Goal: Task Accomplishment & Management: Manage account settings

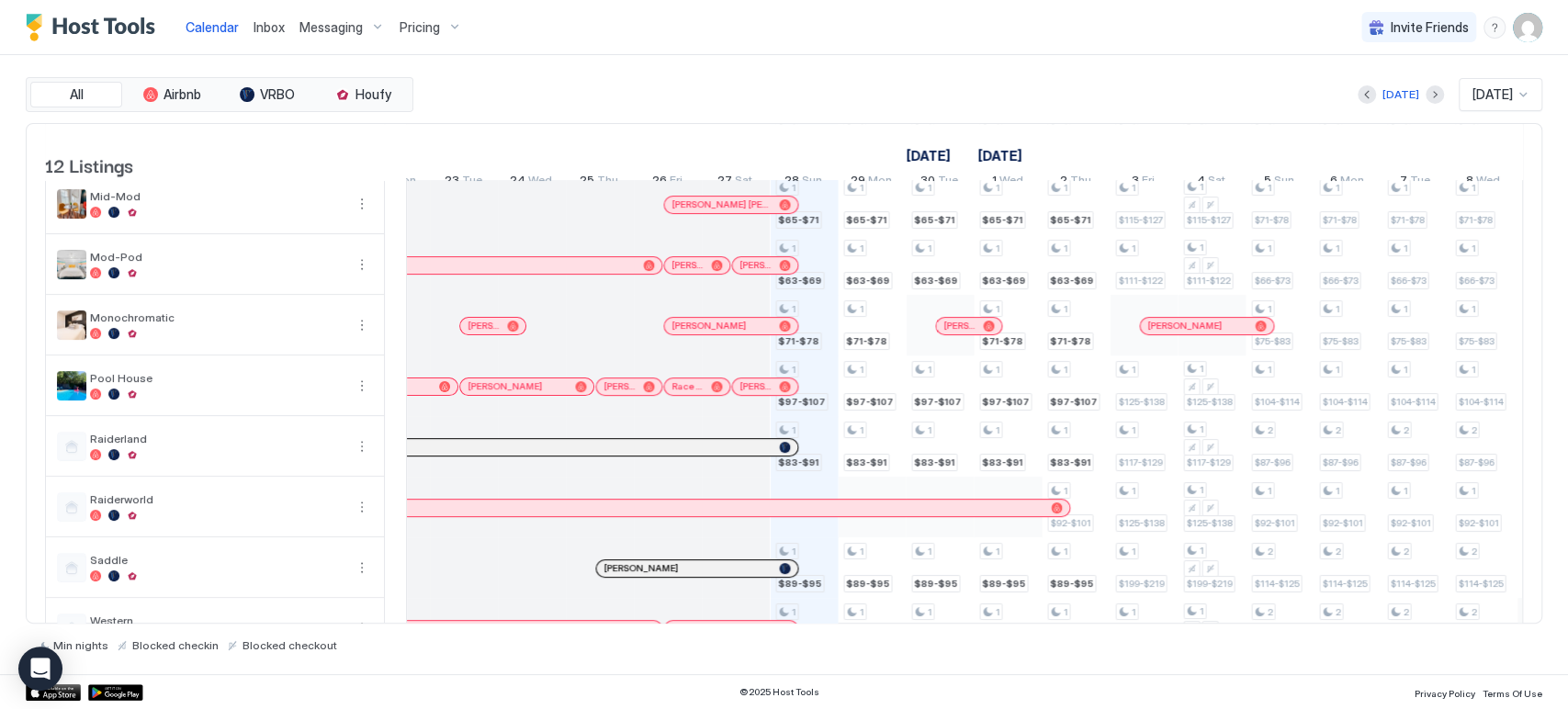
scroll to position [251, 0]
click at [788, 477] on div "1 $92-$101 1 $72-$79 1 $60-$66 1 $65-$71 1 $63-$69 1 $71-$78 1 $97-$107 1 $83-$…" at bounding box center [293, 293] width 3806 height 727
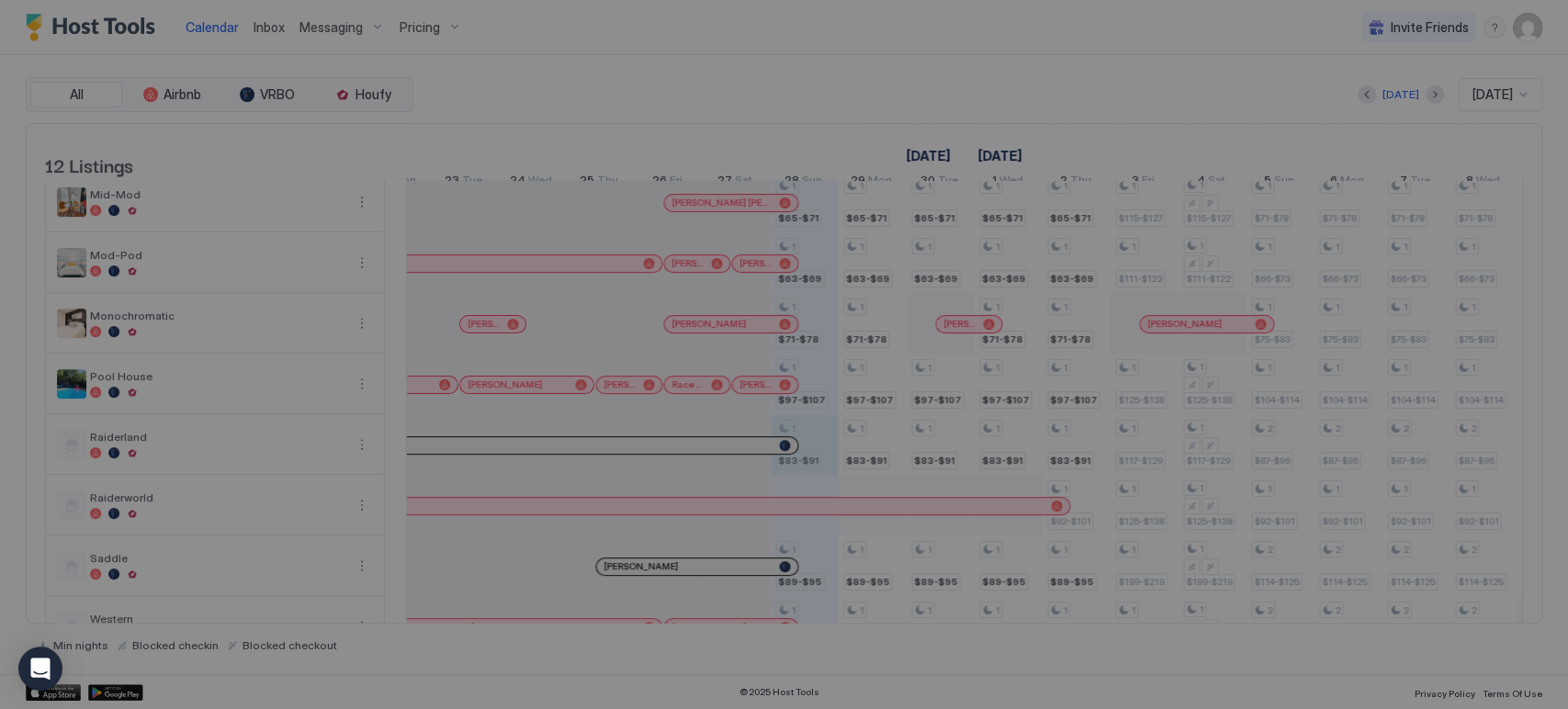
type input "**"
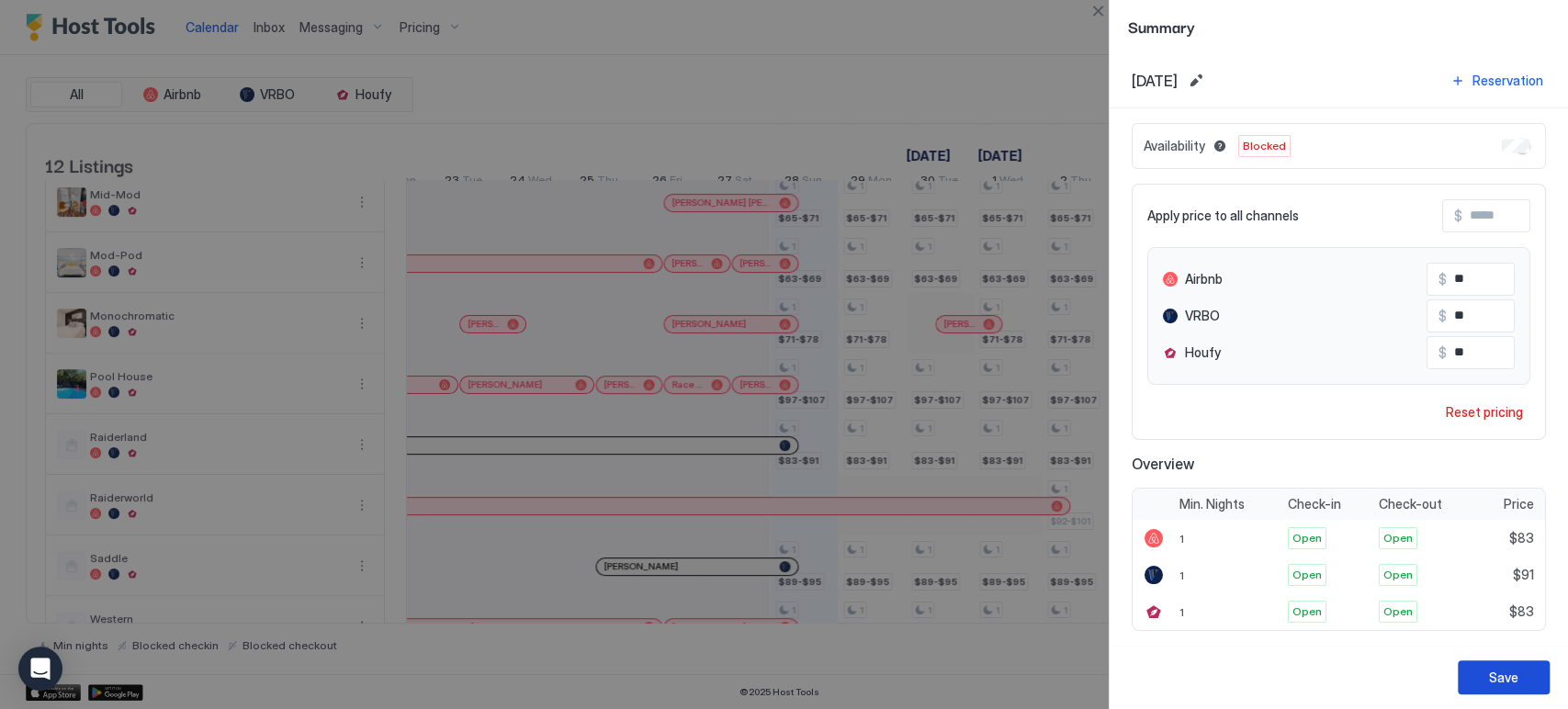
click at [1476, 669] on button "Save" at bounding box center [1503, 677] width 92 height 34
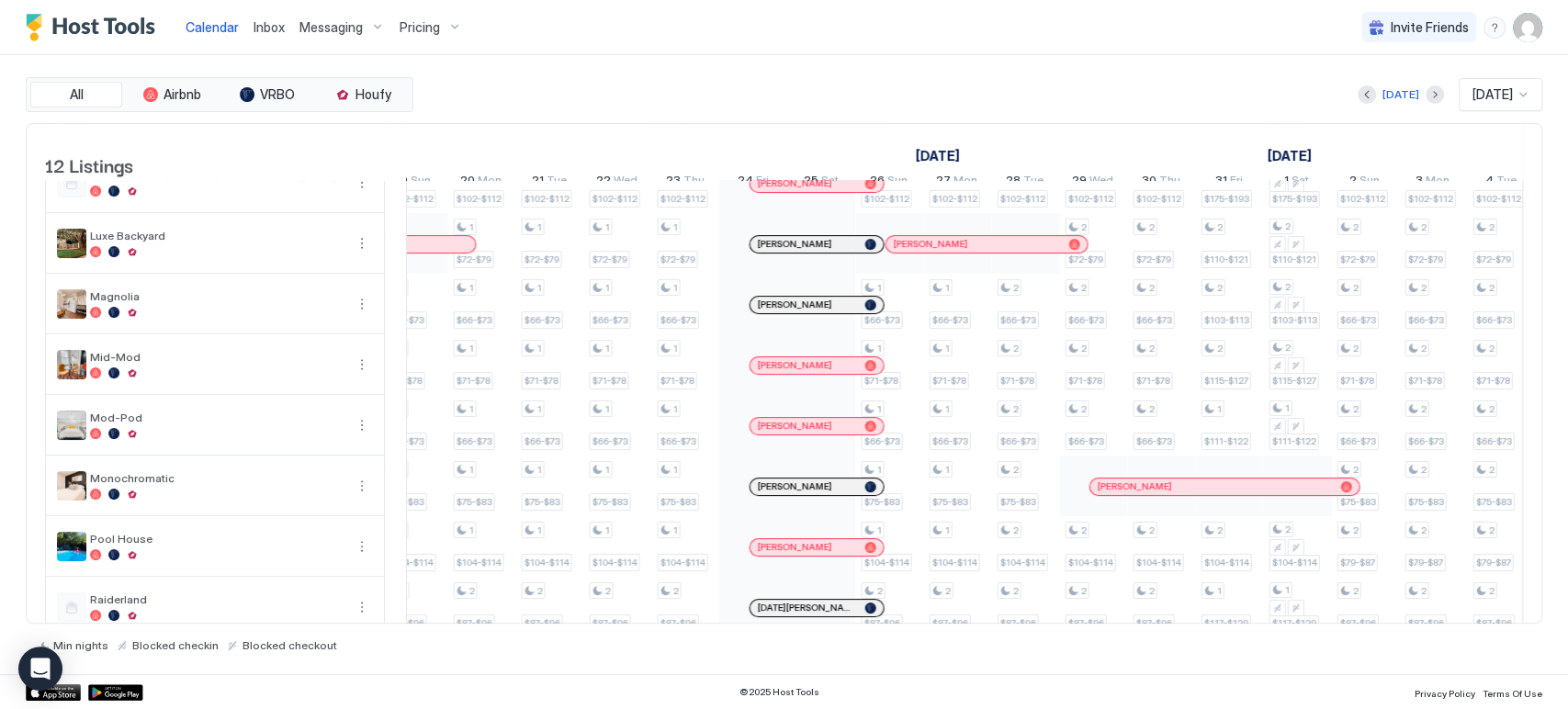
scroll to position [0, 1189]
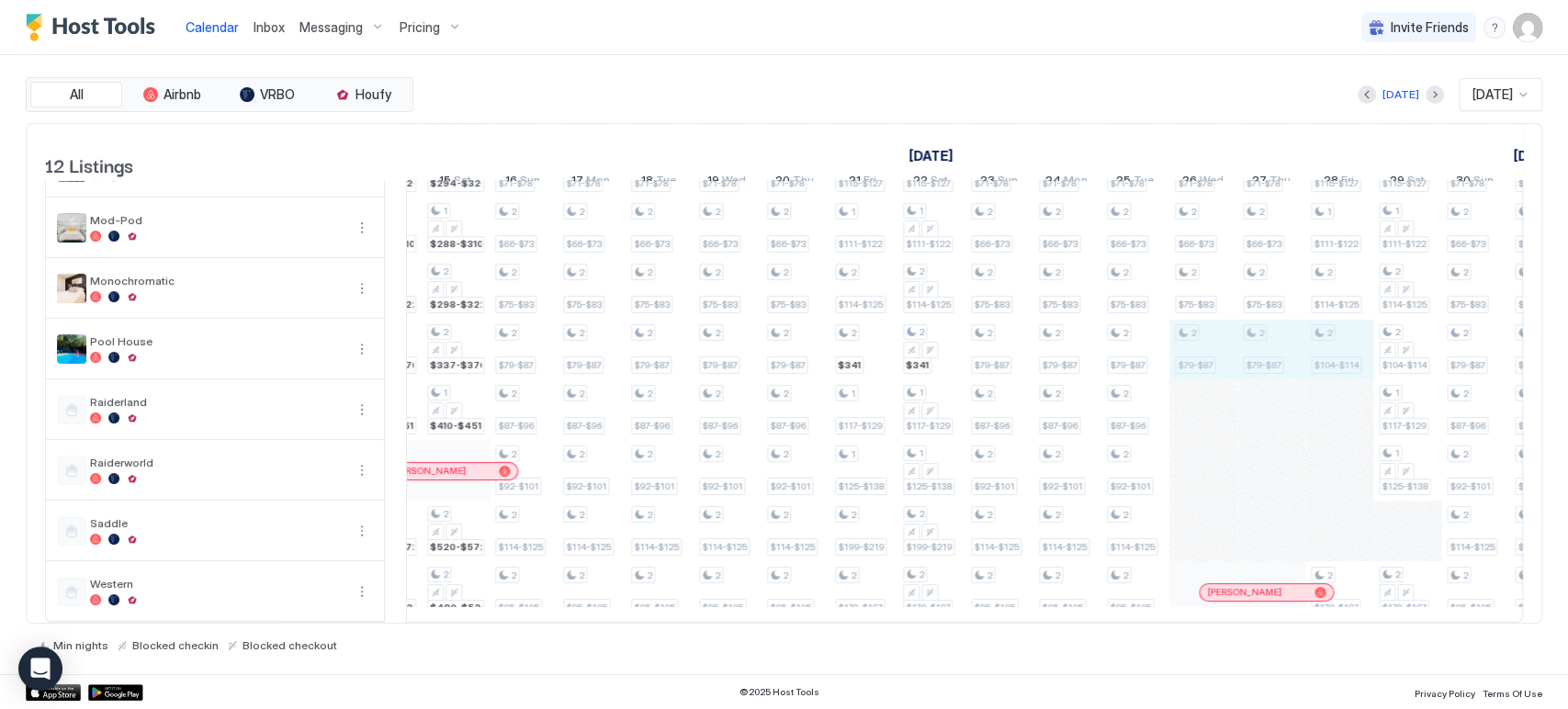
drag, startPoint x: 1216, startPoint y: 334, endPoint x: 1331, endPoint y: 353, distance: 116.6
click at [1331, 353] on div "2 $102-$112 1 $72-$79 1 $66-$73 1 $71-$78 1 $66-$73 1 $75-$83 1 $104-$114 2 $87…" at bounding box center [761, 259] width 3806 height 727
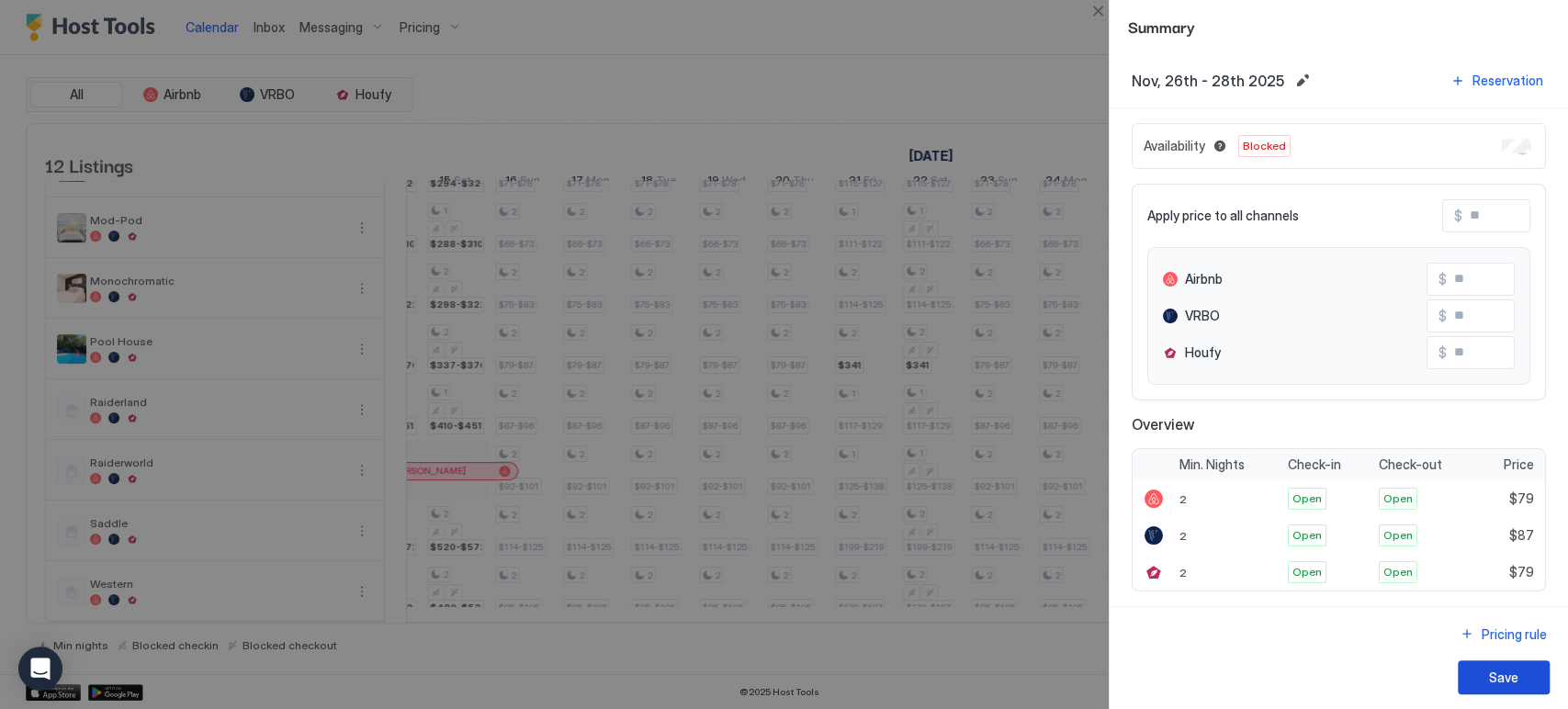
click at [1509, 654] on div "Save" at bounding box center [1339, 677] width 459 height 65
click at [1501, 683] on div "Save" at bounding box center [1503, 677] width 30 height 19
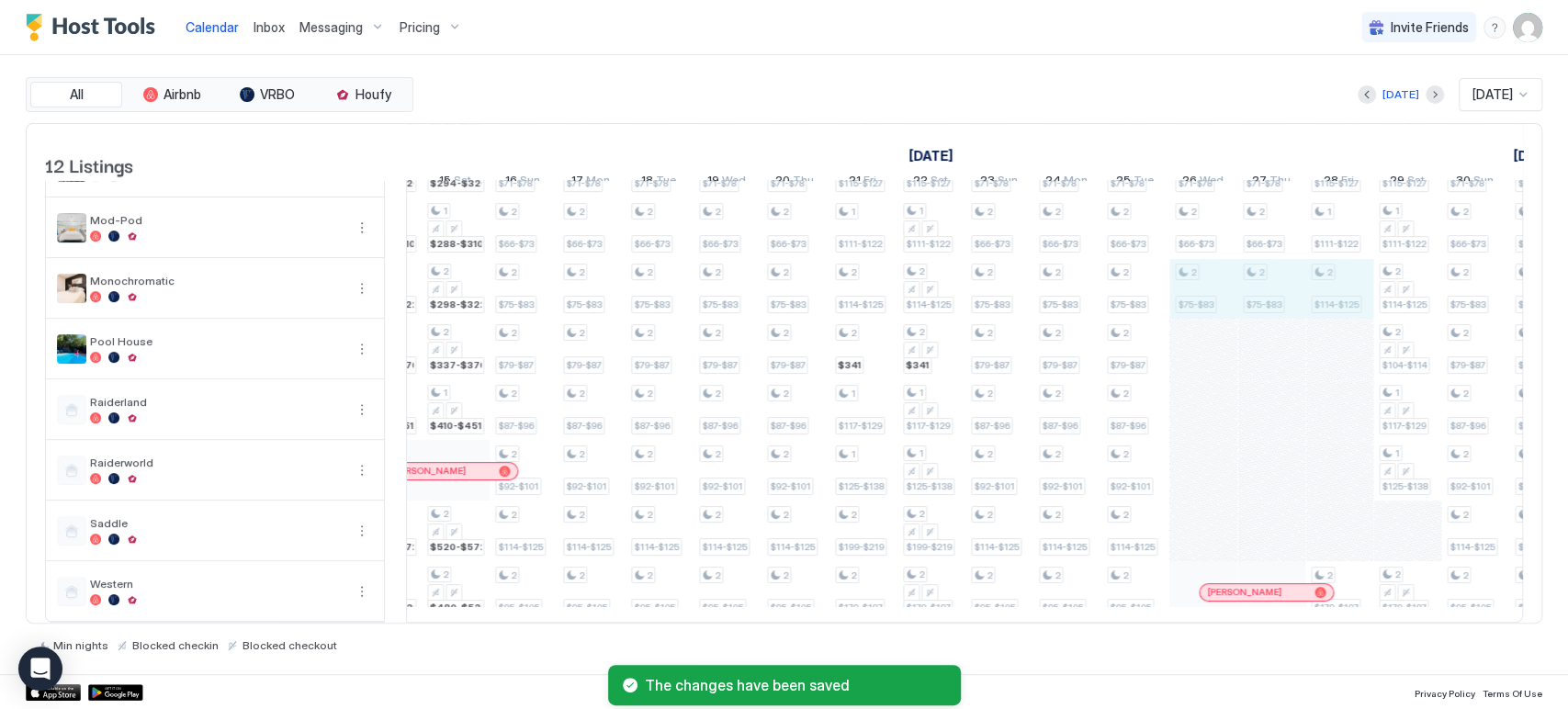
drag, startPoint x: 1200, startPoint y: 287, endPoint x: 1334, endPoint y: 297, distance: 134.4
click at [1334, 297] on div "2 $102-$112 1 $72-$79 1 $66-$73 1 $71-$78 1 $66-$73 1 $75-$83 1 $104-$114 2 $87…" at bounding box center [761, 259] width 3806 height 727
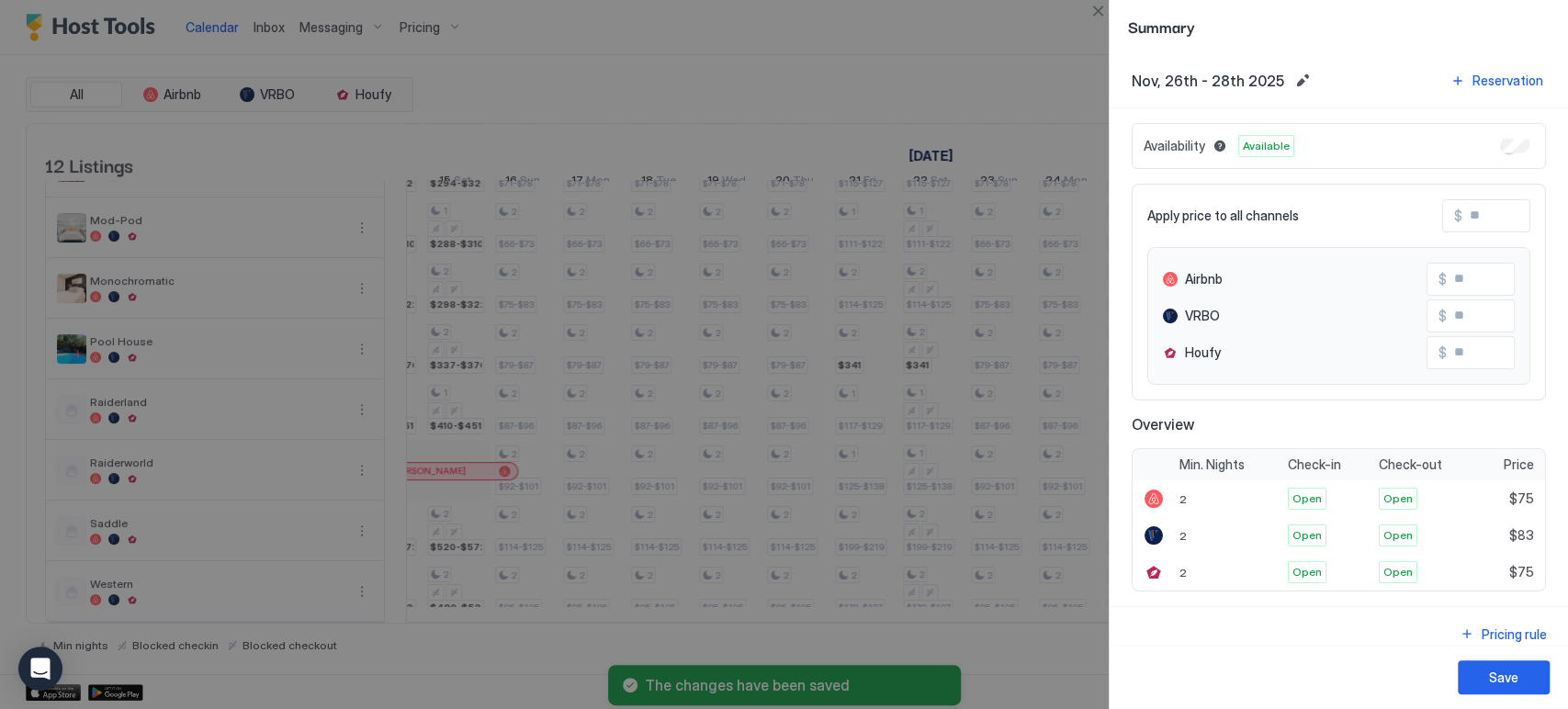
click at [1515, 131] on div "Availability Available" at bounding box center [1339, 146] width 414 height 46
click at [1505, 174] on div "Availability Available Apply price to all channels $ Airbnb $ VRBO $ Houfy $ Ov…" at bounding box center [1339, 357] width 414 height 469
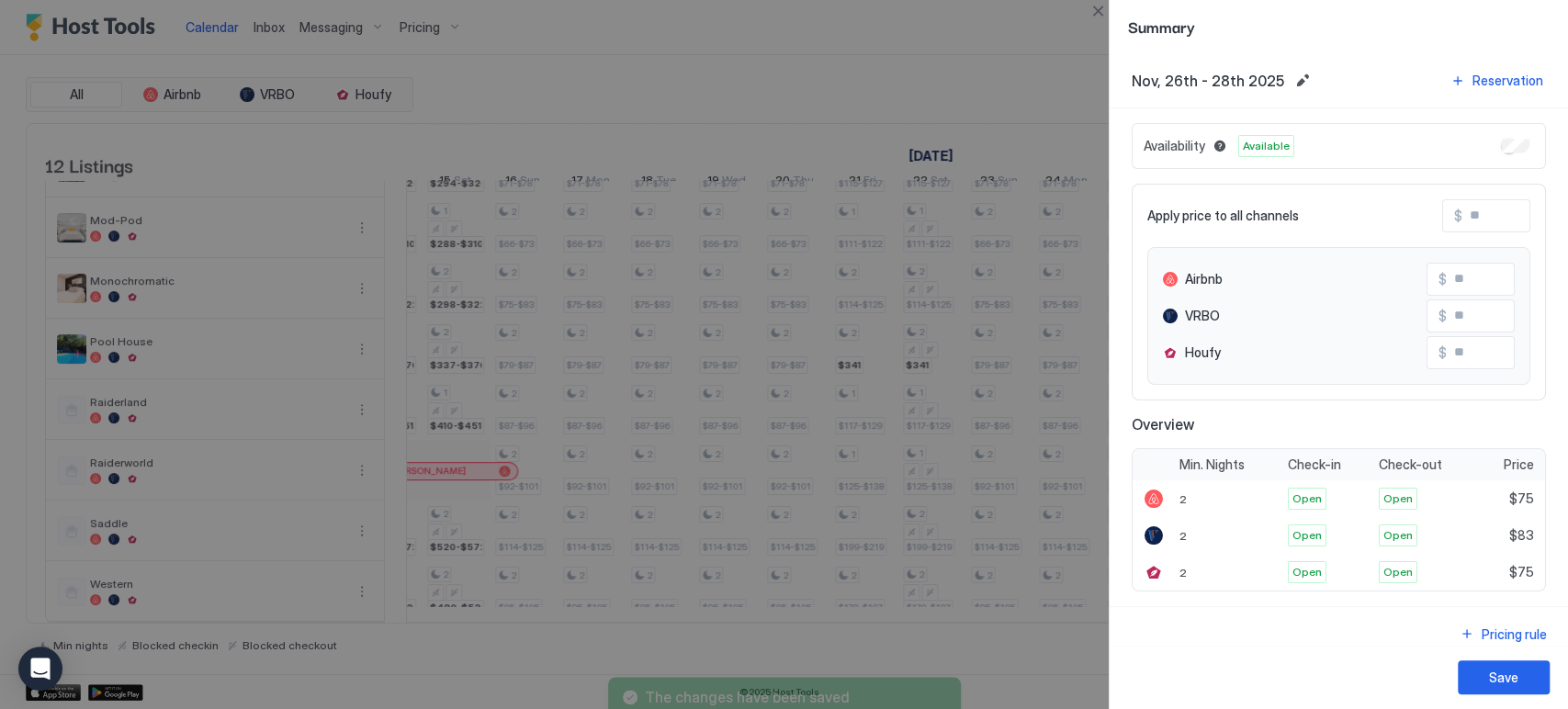
click at [1499, 153] on div "Availability Available" at bounding box center [1339, 146] width 414 height 46
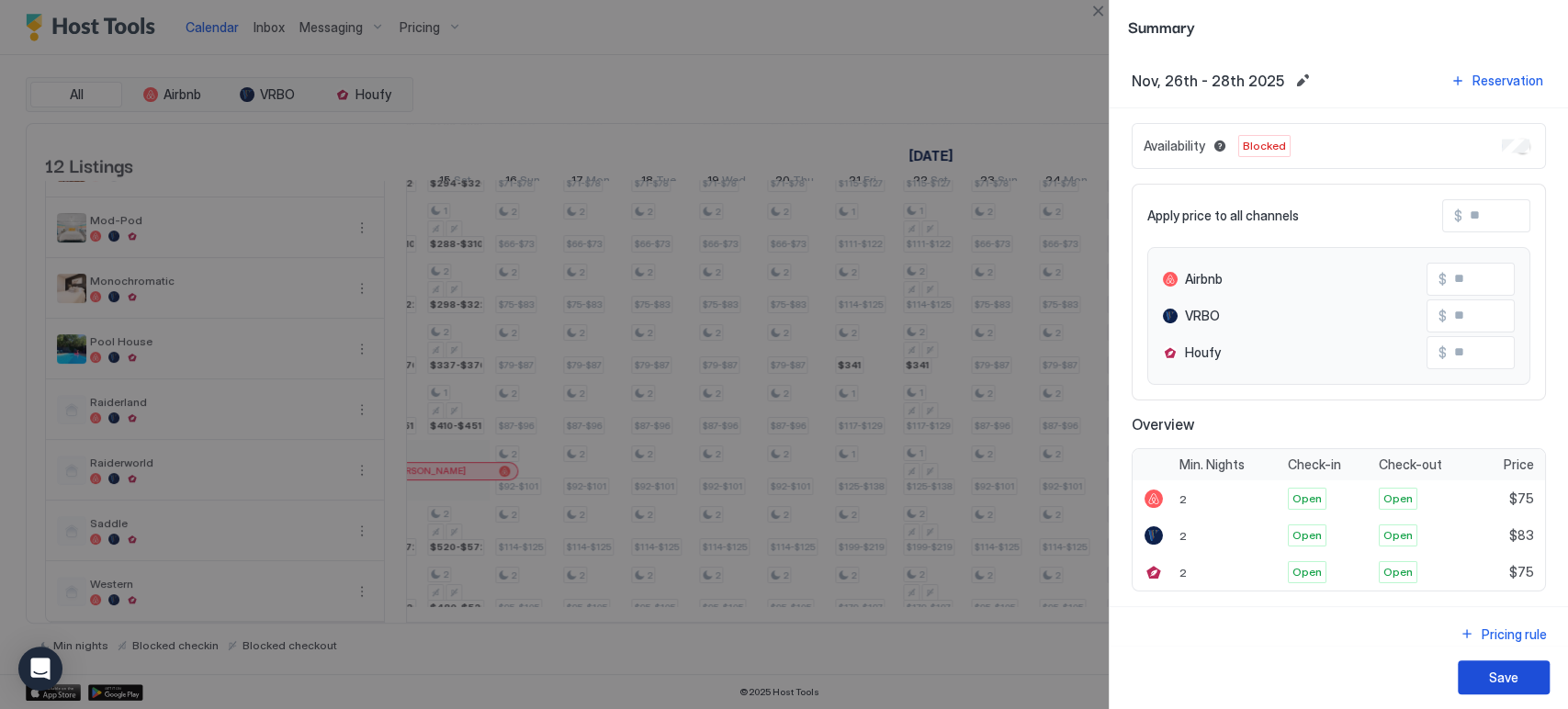
click at [1530, 666] on button "Save" at bounding box center [1503, 677] width 92 height 34
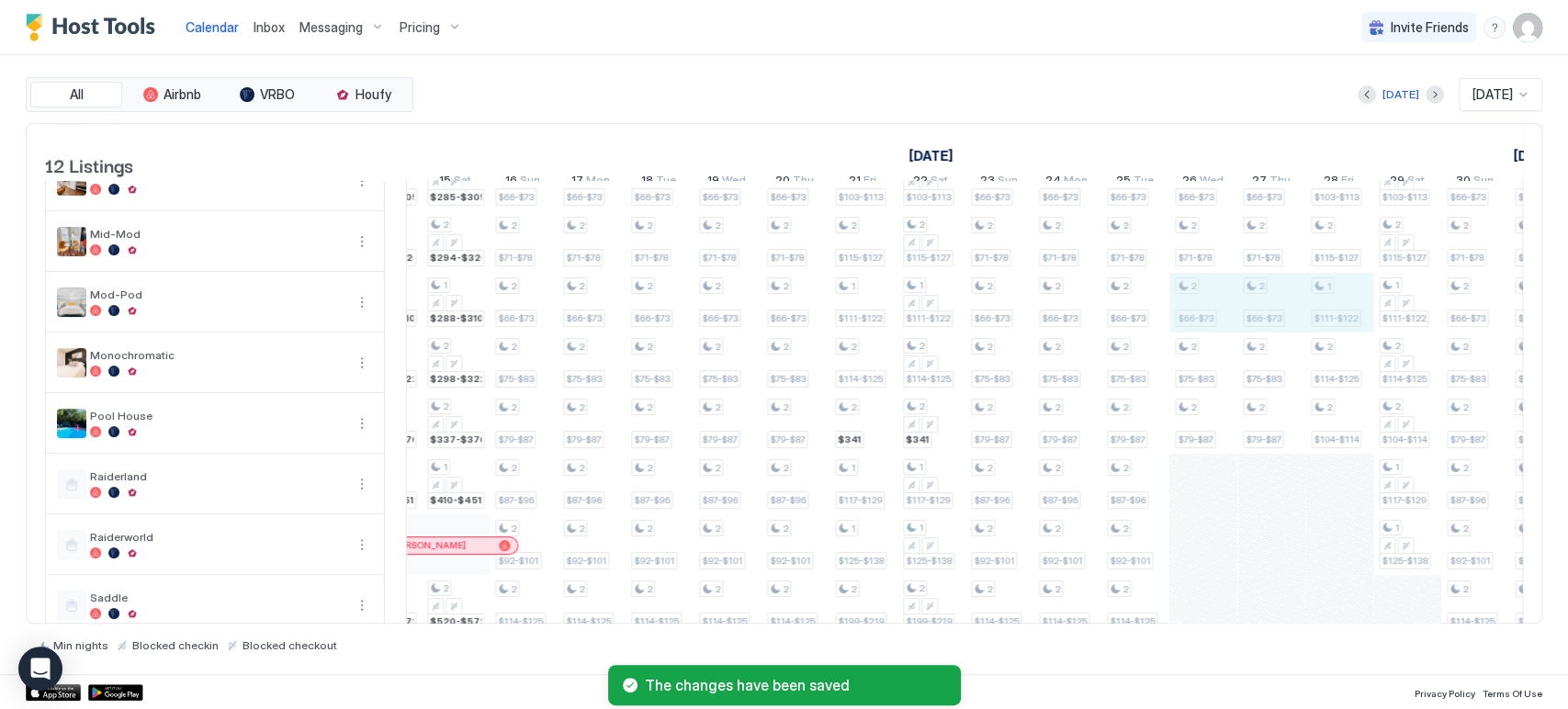
drag, startPoint x: 1202, startPoint y: 320, endPoint x: 1330, endPoint y: 323, distance: 128.0
click at [1330, 323] on div "2 $102-$112 1 $72-$79 1 $66-$73 1 $71-$78 1 $66-$73 1 $75-$83 1 $104-$114 2 $87…" at bounding box center [761, 333] width 3806 height 727
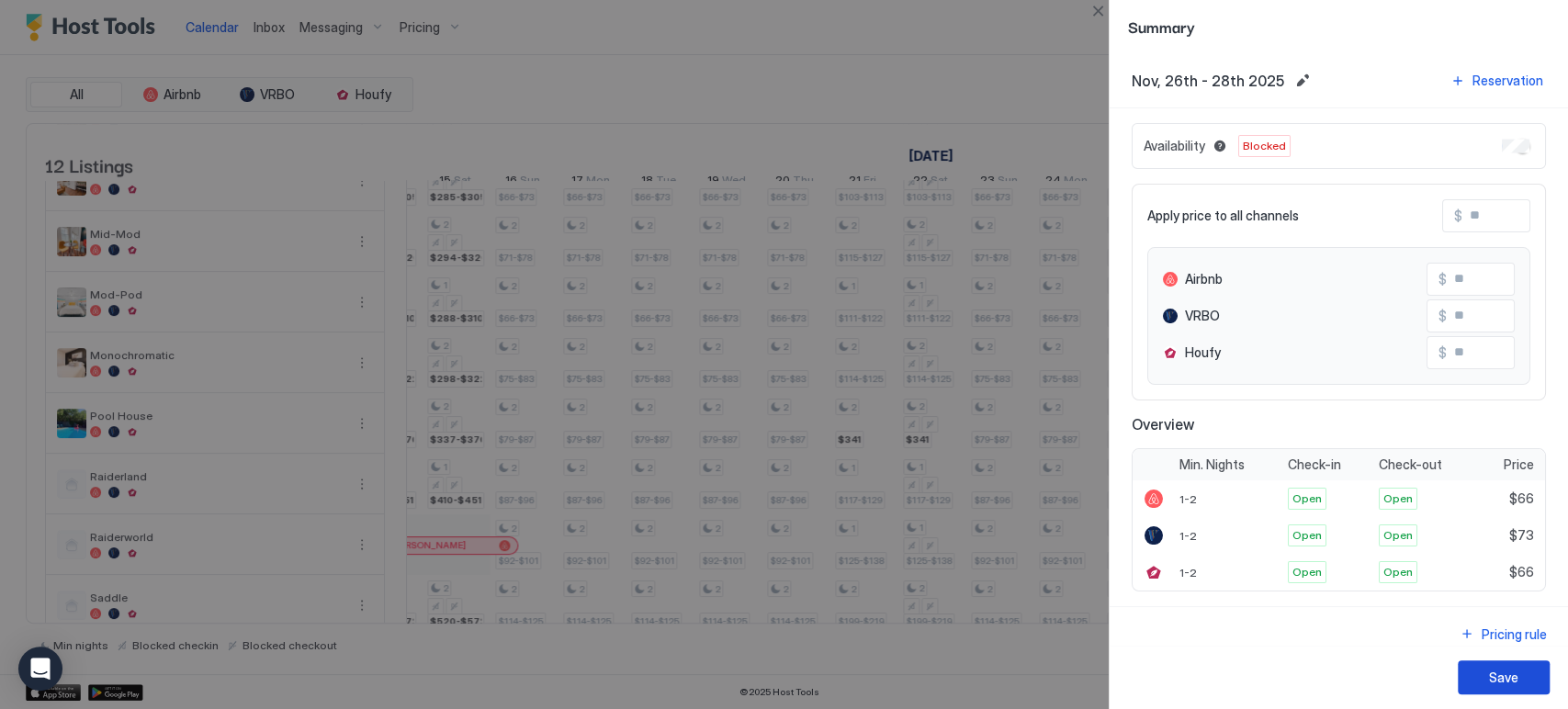
click at [1498, 673] on div "Save" at bounding box center [1503, 677] width 30 height 19
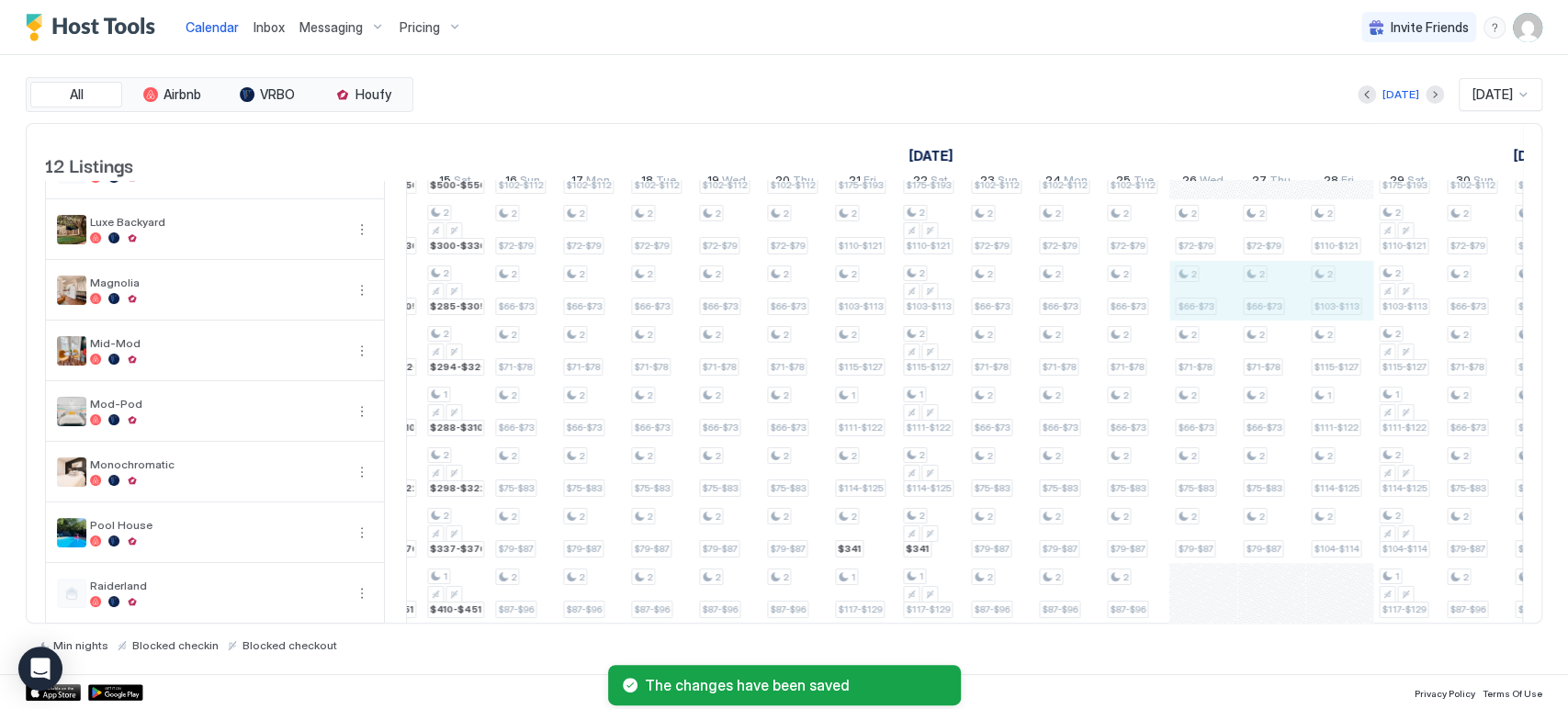
click at [1320, 297] on div "2 $102-$112 1 $72-$79 1 $66-$73 1 $71-$78 1 $66-$73 1 $75-$83 1 $104-$114 2 $87…" at bounding box center [761, 442] width 3806 height 727
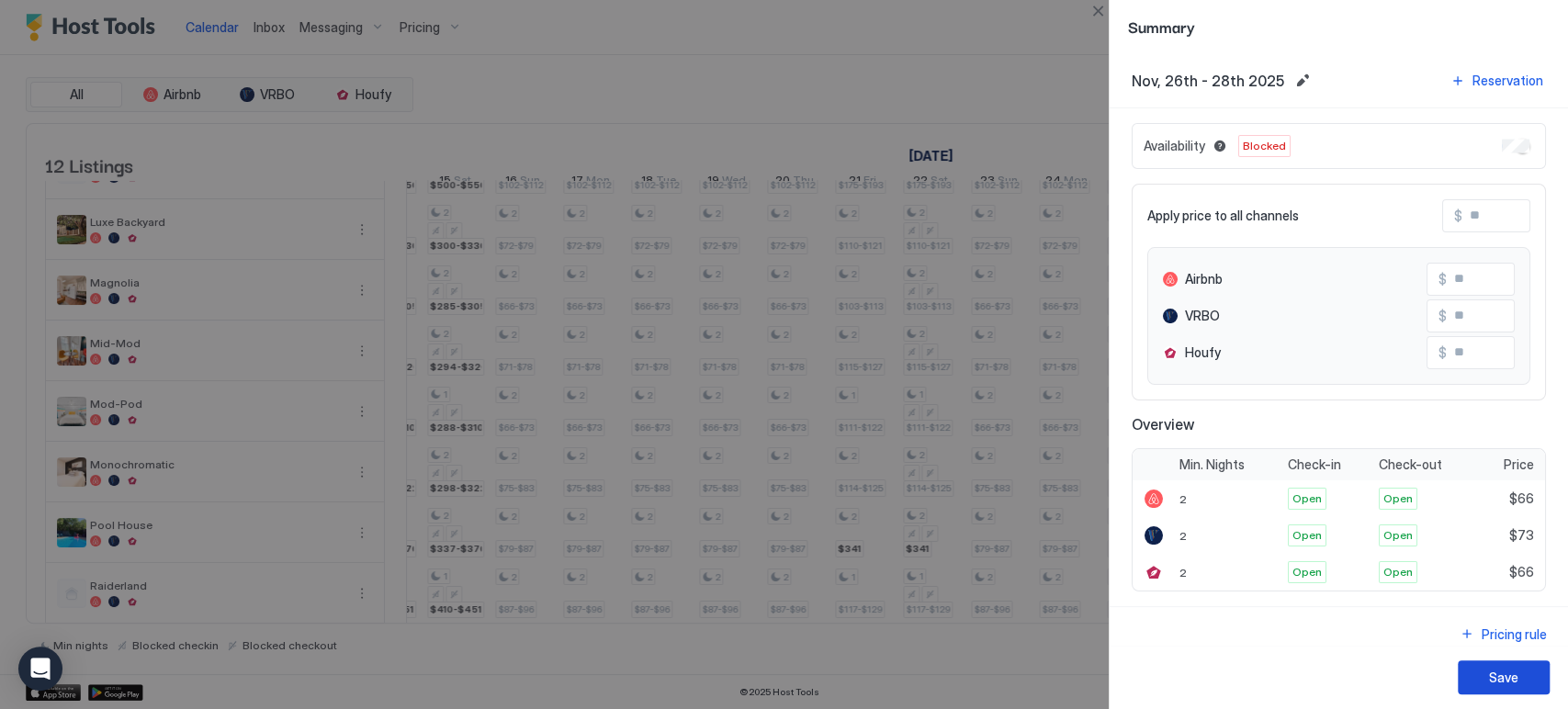
click at [1487, 672] on button "Save" at bounding box center [1503, 677] width 92 height 34
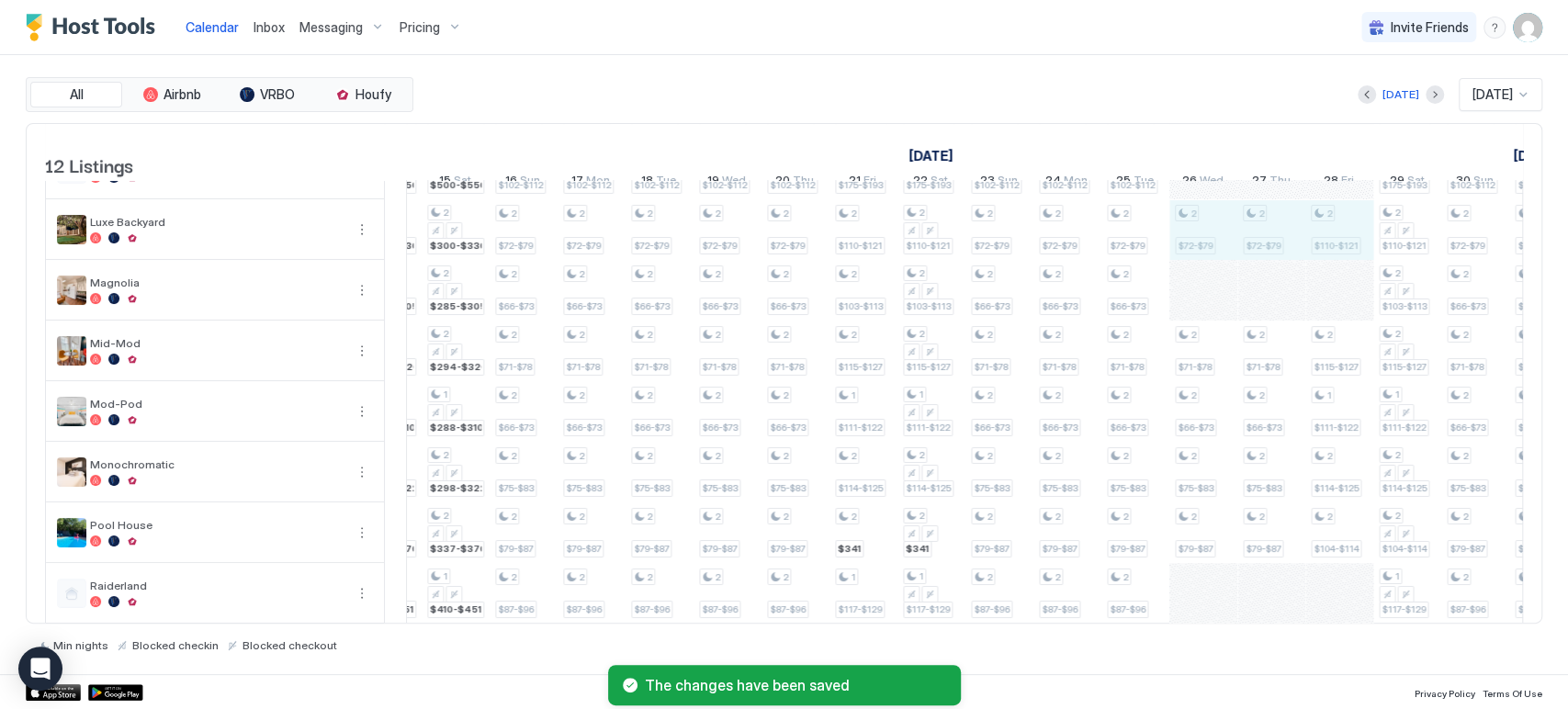
drag, startPoint x: 1203, startPoint y: 242, endPoint x: 1327, endPoint y: 241, distance: 124.0
click at [1327, 241] on div "2 $102-$112 1 $72-$79 1 $66-$73 1 $71-$78 1 $66-$73 1 $75-$83 1 $104-$114 2 $87…" at bounding box center [761, 442] width 3806 height 727
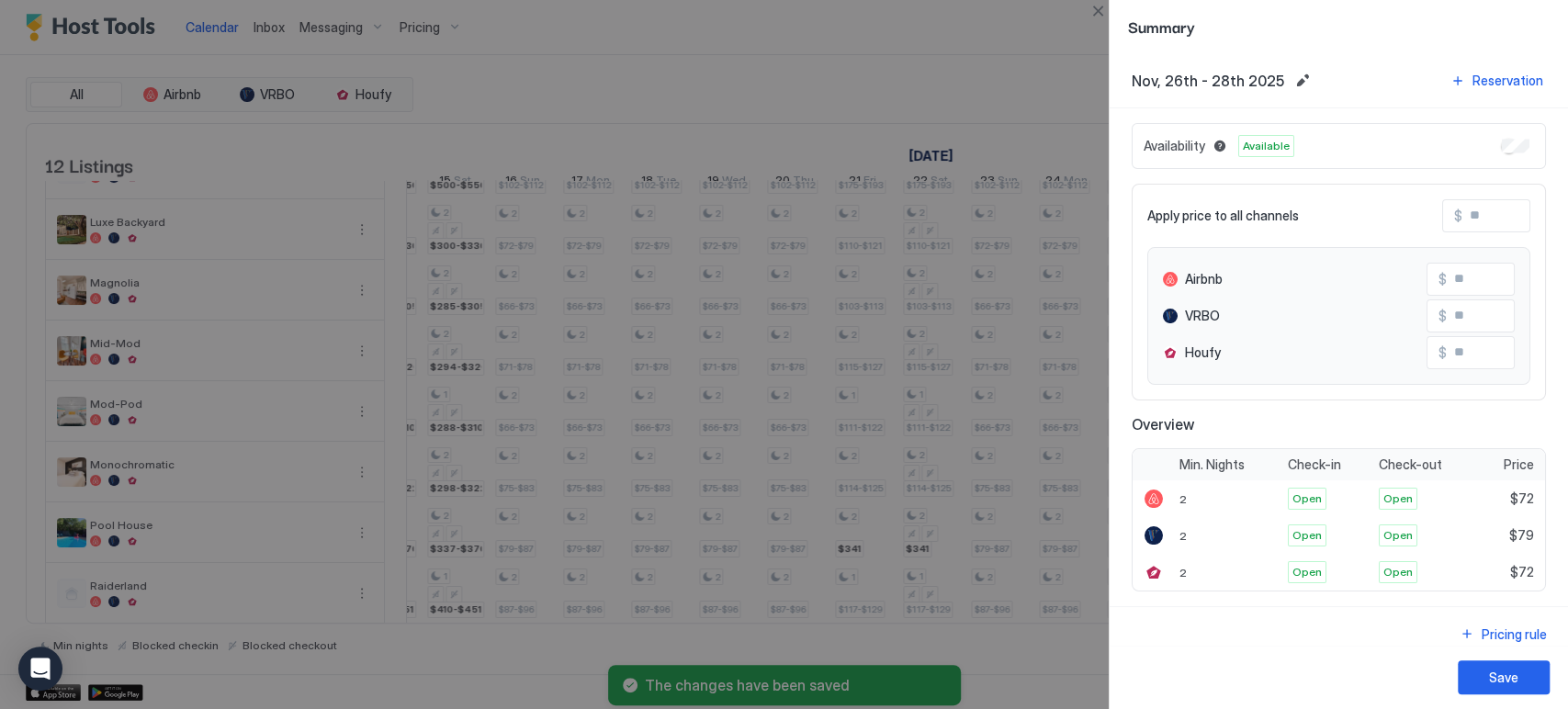
click at [1501, 136] on div "Availability Available" at bounding box center [1339, 146] width 414 height 46
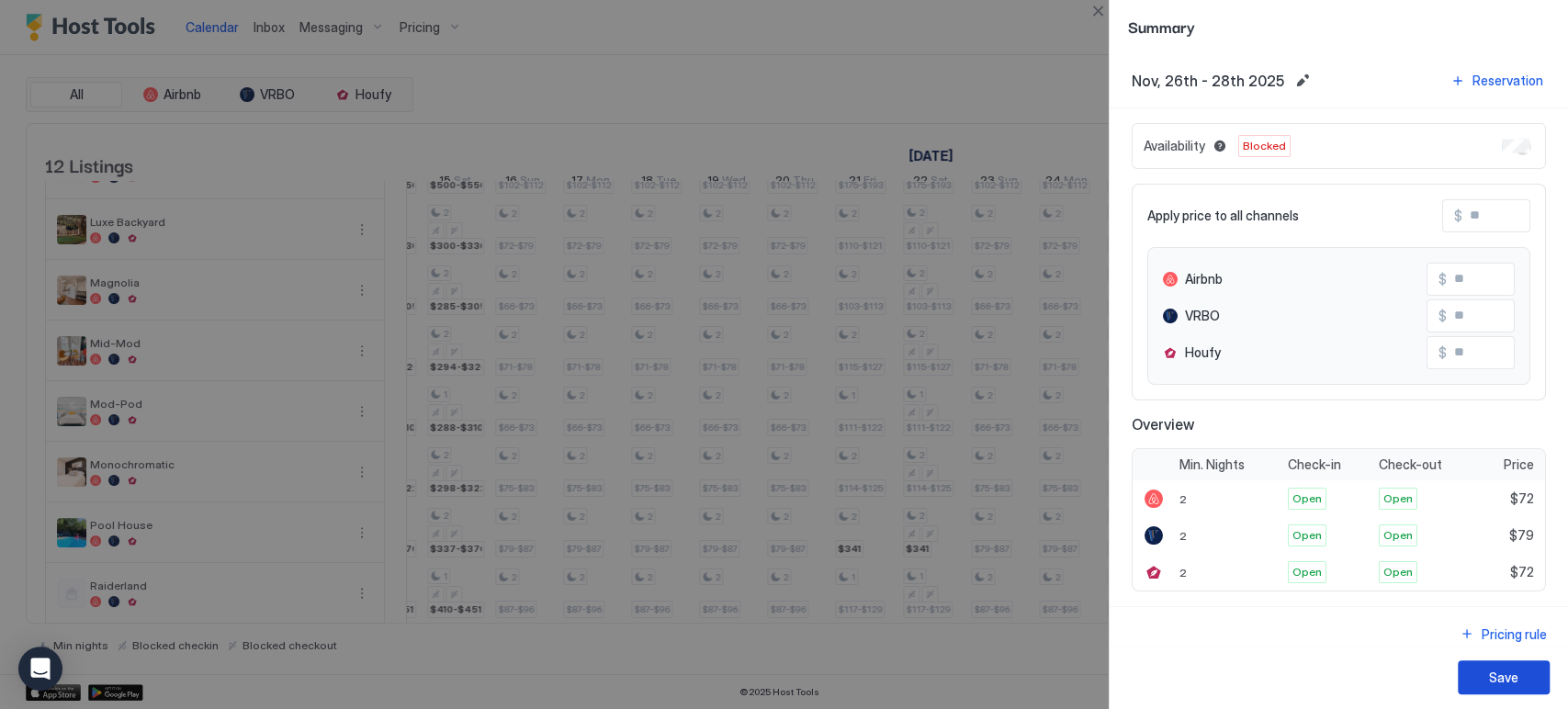
click at [1509, 667] on div "Save" at bounding box center [1503, 677] width 30 height 19
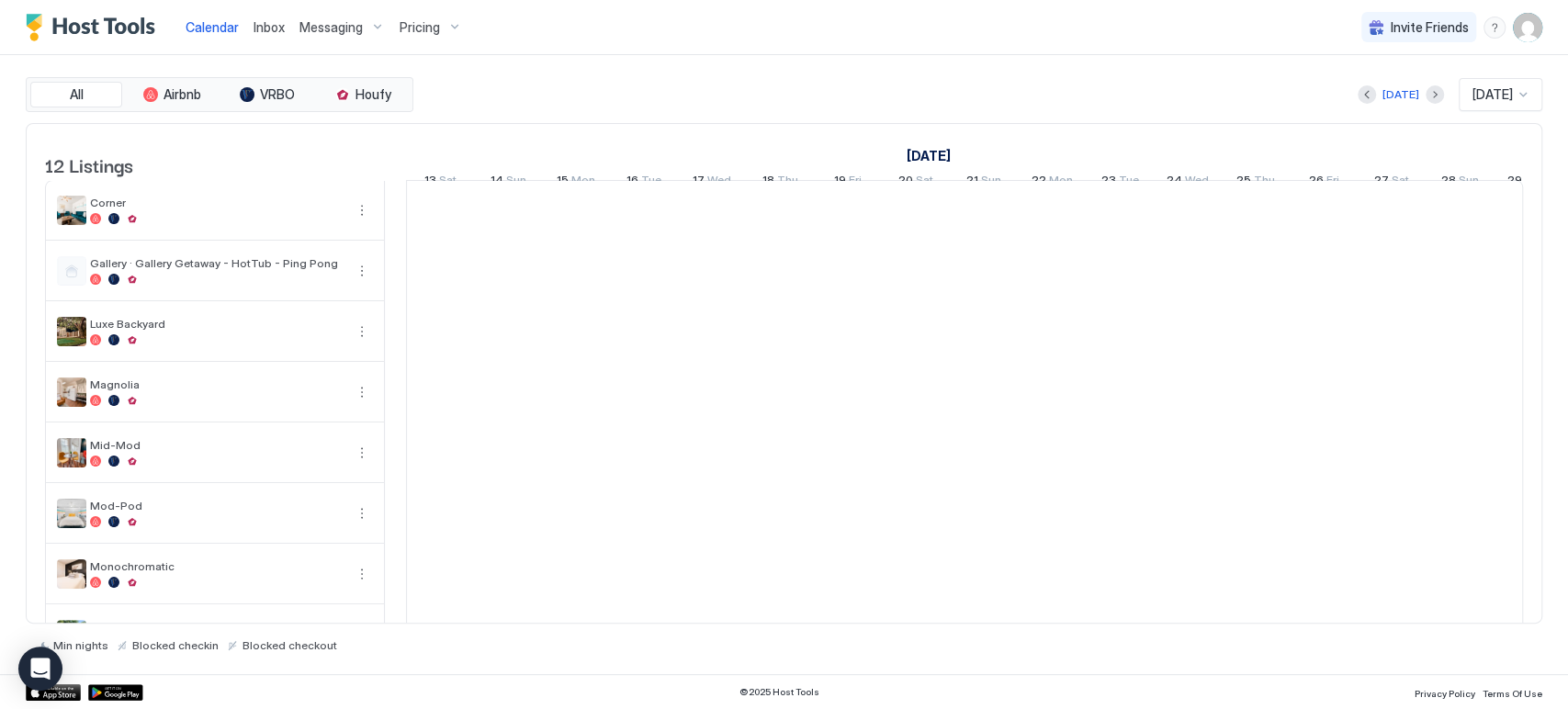
scroll to position [0, 1021]
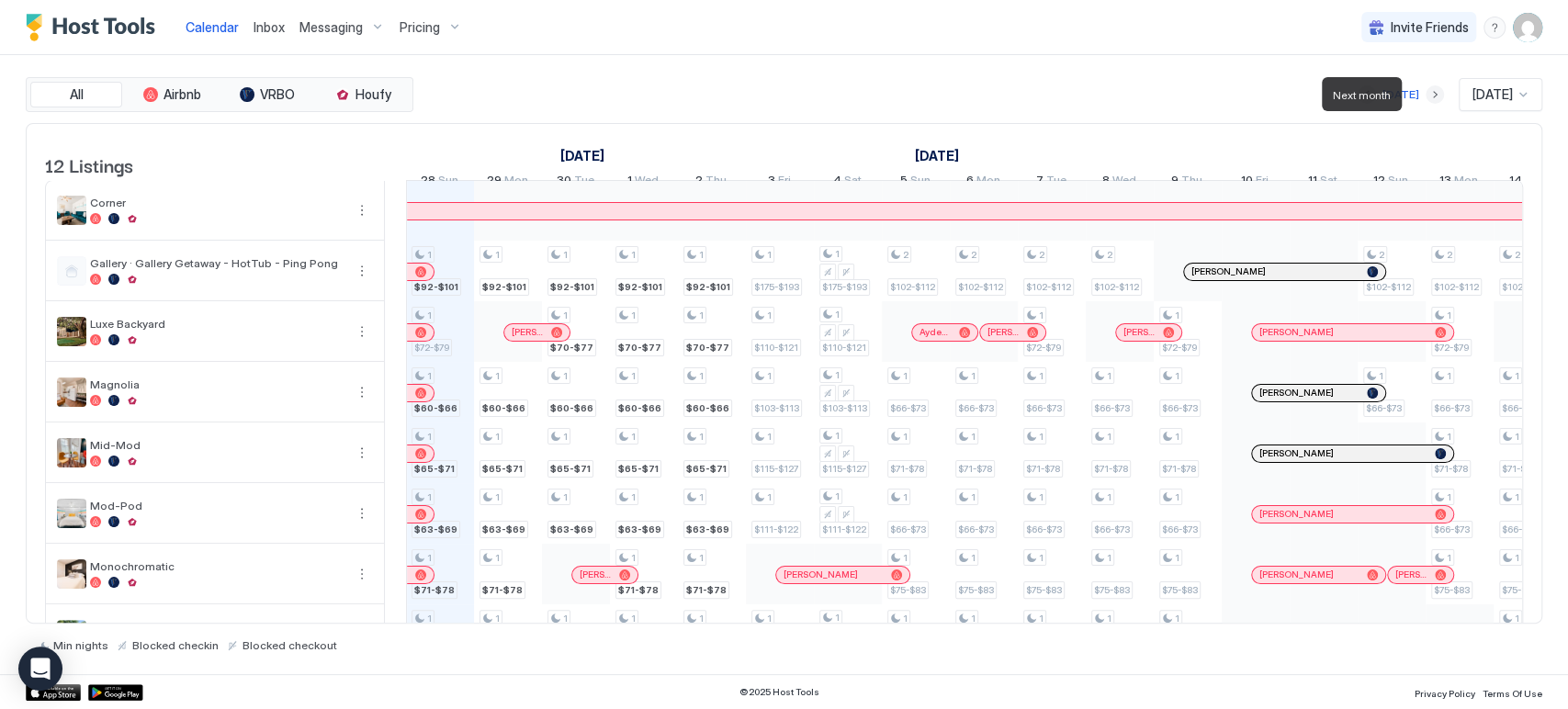
click at [1426, 98] on button "Next month" at bounding box center [1435, 94] width 18 height 18
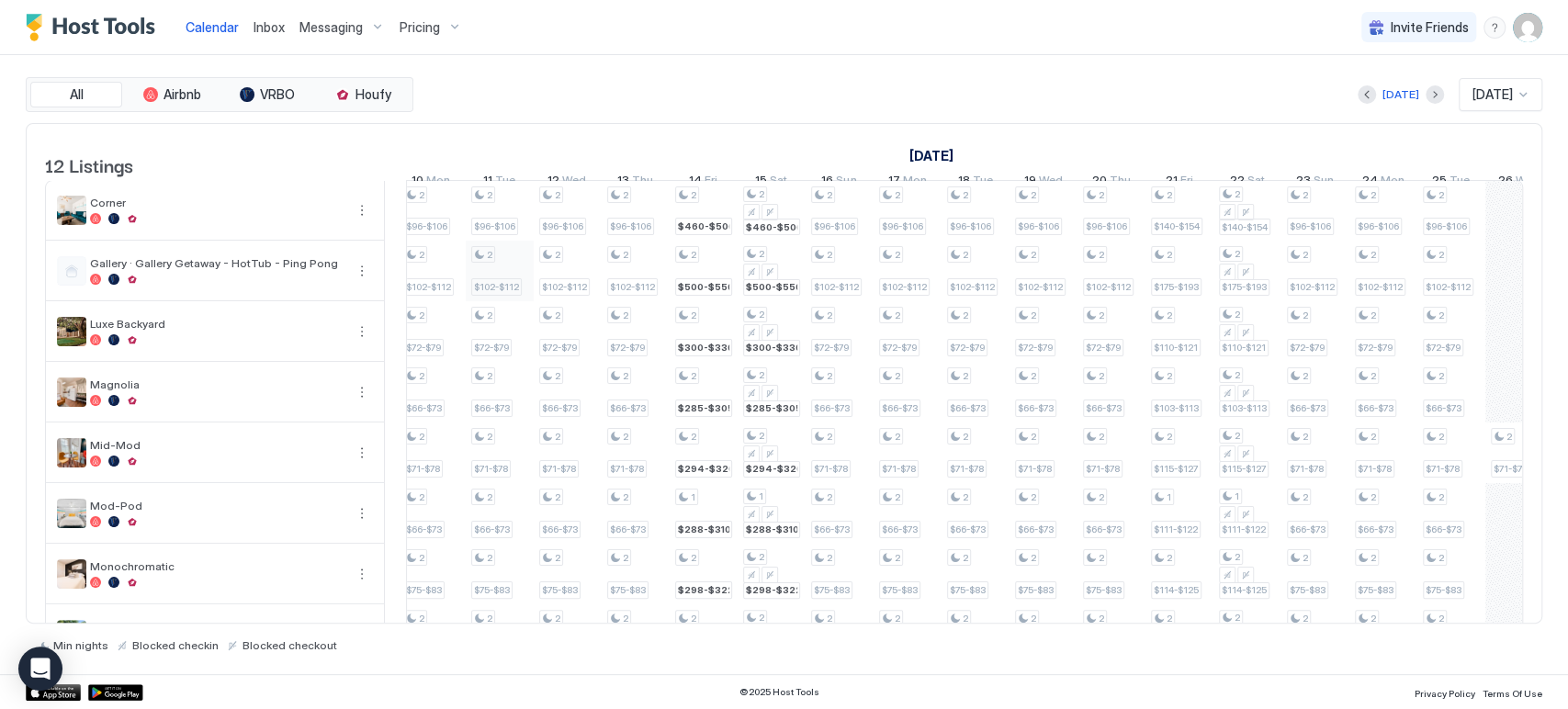
scroll to position [0, 0]
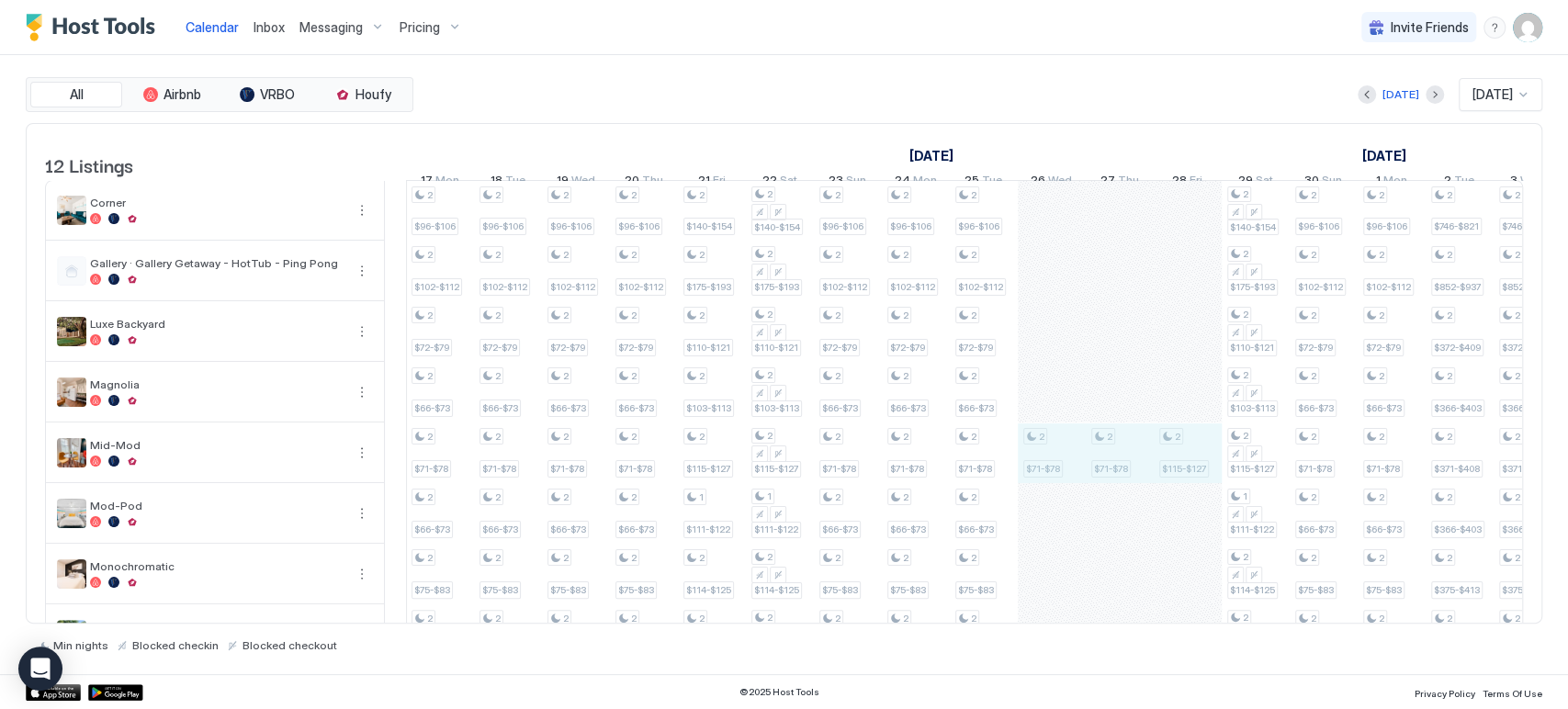
drag, startPoint x: 1065, startPoint y: 458, endPoint x: 1210, endPoint y: 479, distance: 146.5
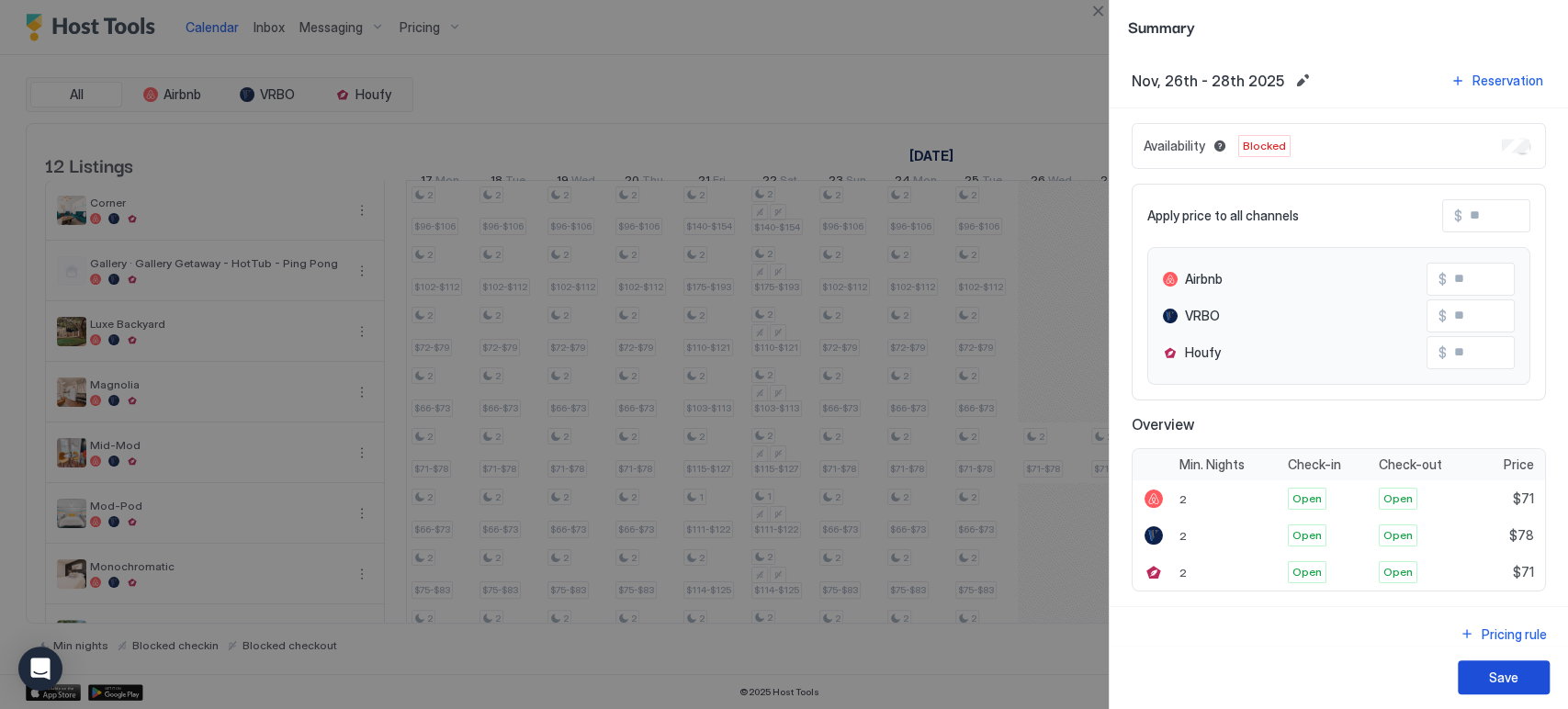
click at [1525, 668] on button "Save" at bounding box center [1503, 677] width 92 height 34
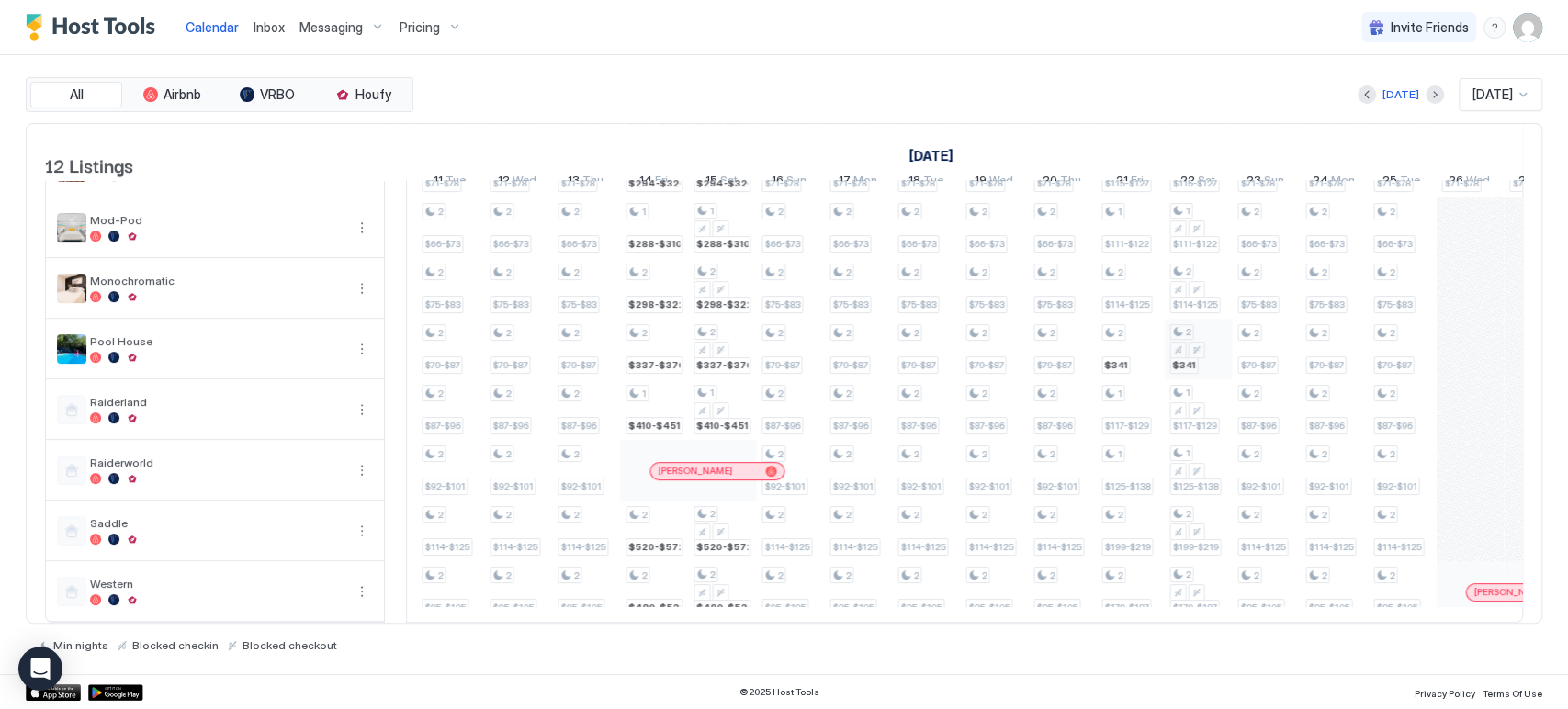
scroll to position [0, 1925]
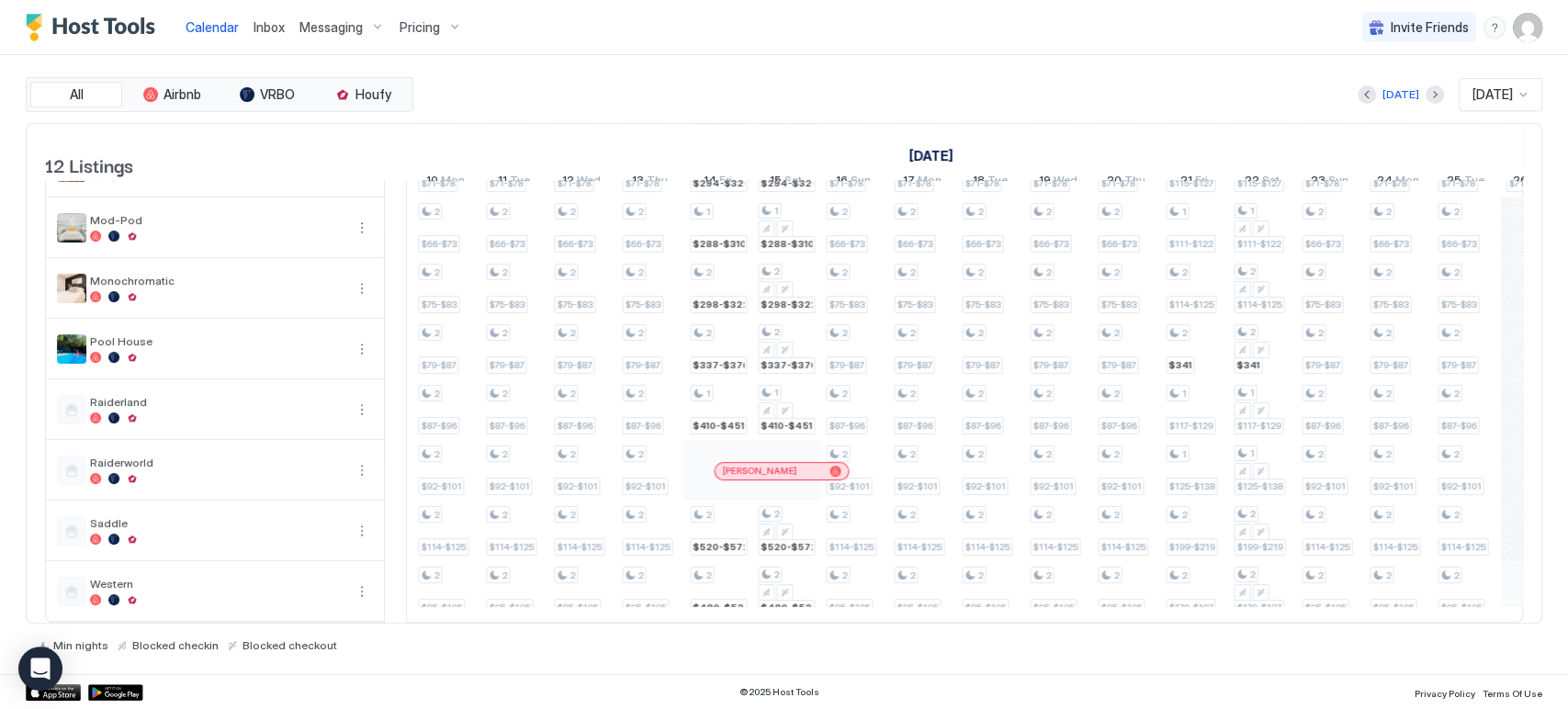
click at [802, 464] on div at bounding box center [803, 471] width 15 height 15
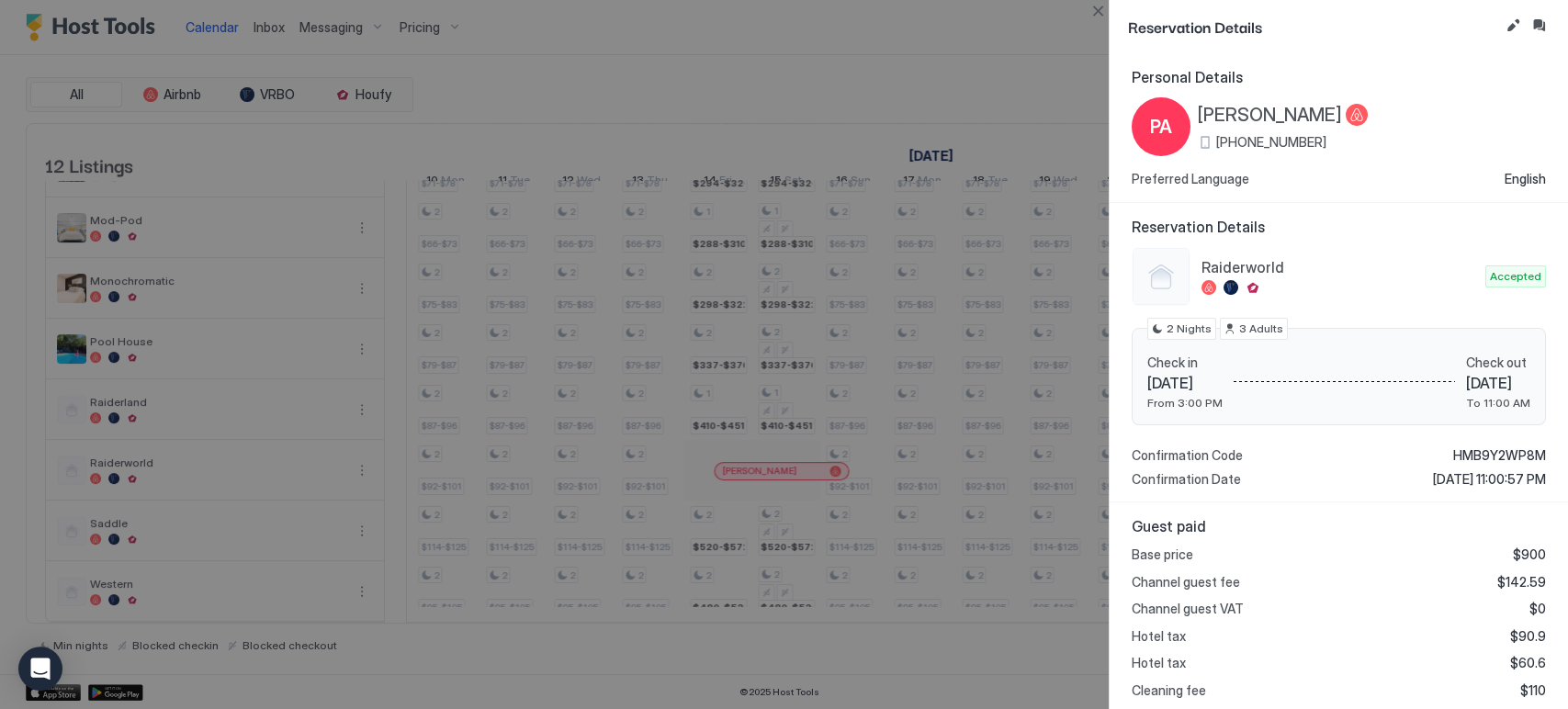
scroll to position [272, 0]
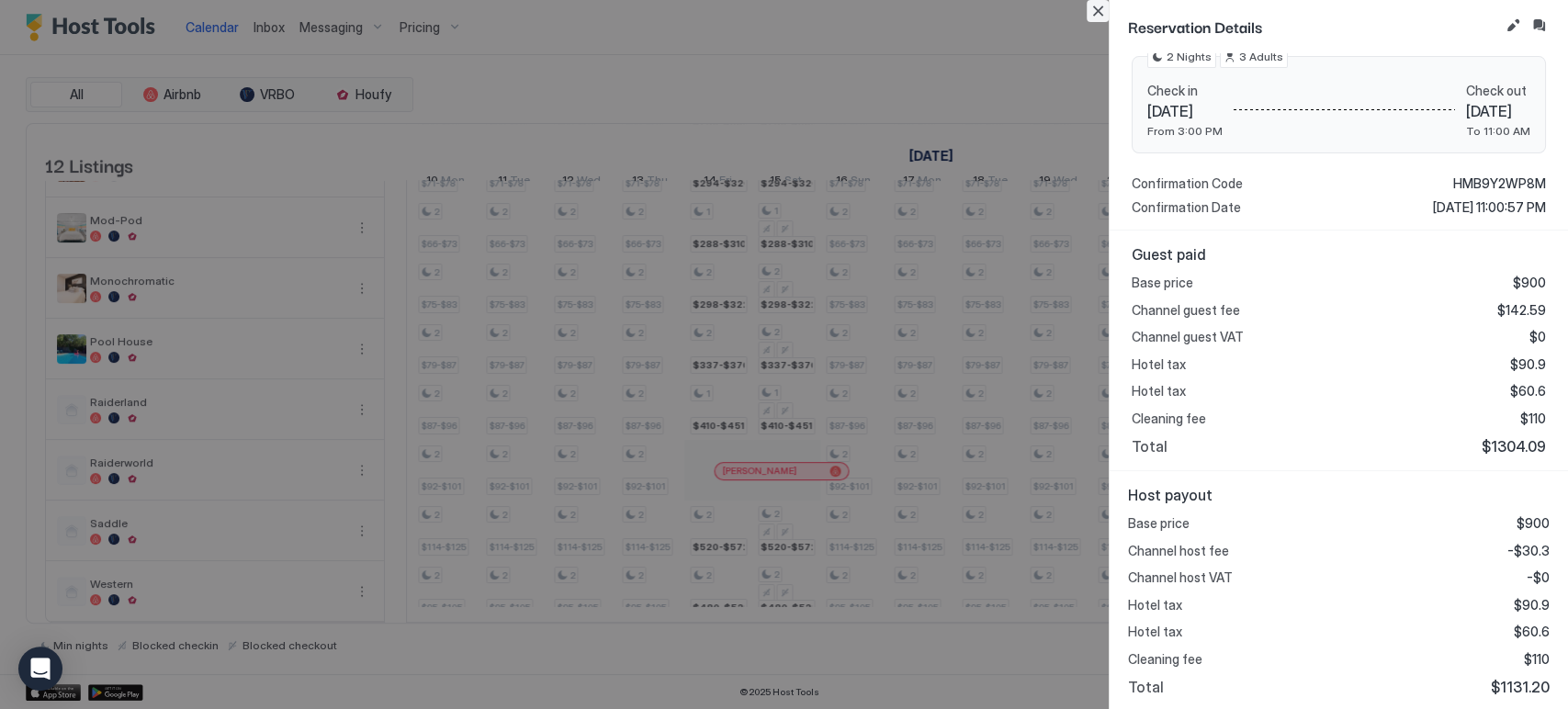
click at [1095, 12] on button "Close" at bounding box center [1097, 11] width 22 height 22
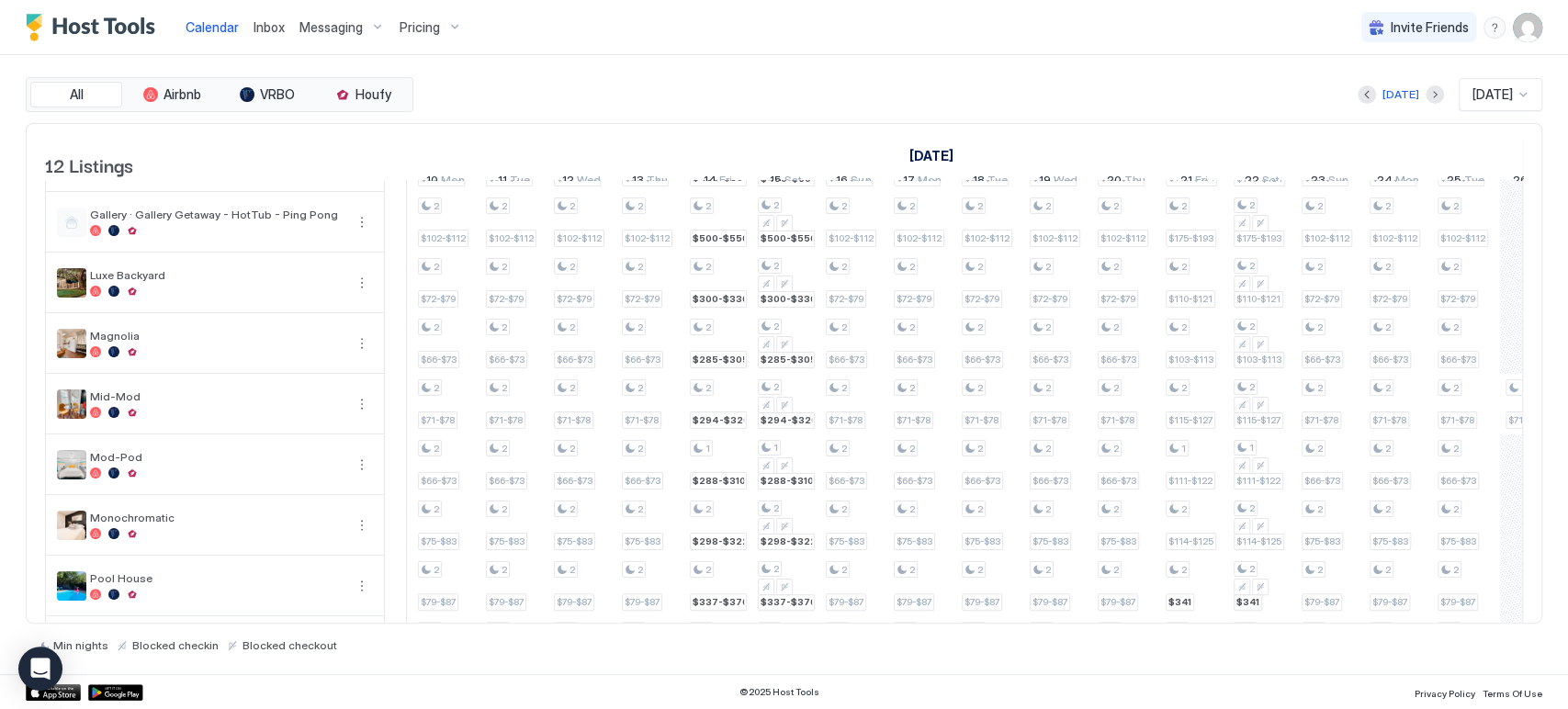
scroll to position [0, 0]
